Goal: Download file/media

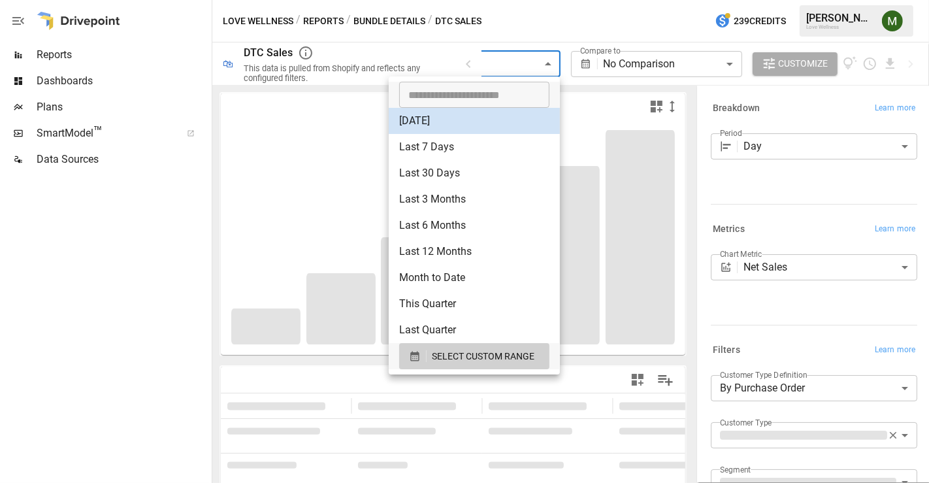
click at [542, 0] on body "**********" at bounding box center [464, 0] width 929 height 0
click at [542, 61] on div at bounding box center [464, 241] width 929 height 483
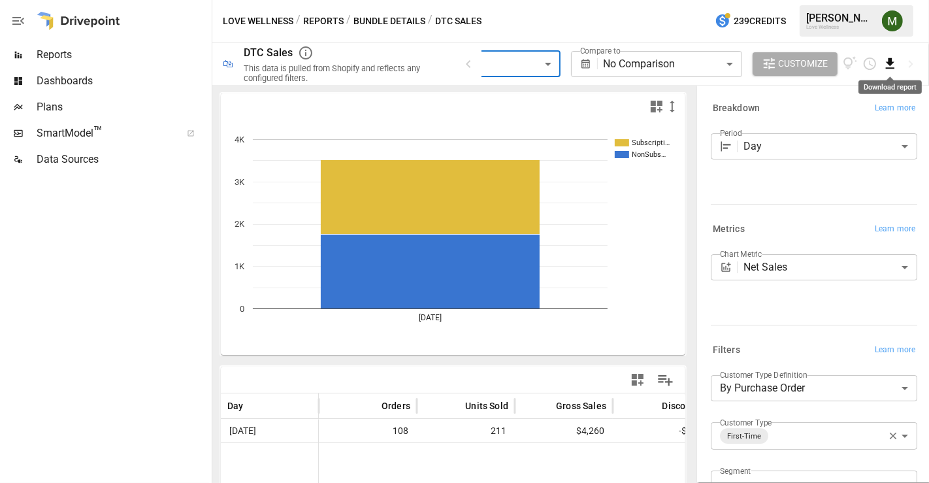
click at [892, 62] on icon "Download report" at bounding box center [890, 63] width 8 height 10
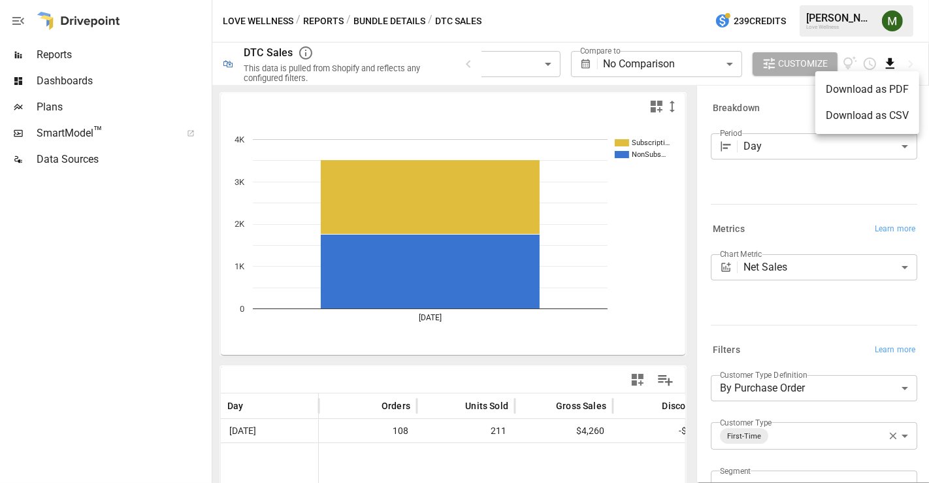
click at [841, 117] on li "Download as CSV" at bounding box center [867, 116] width 104 height 26
